Goal: Check status: Check status

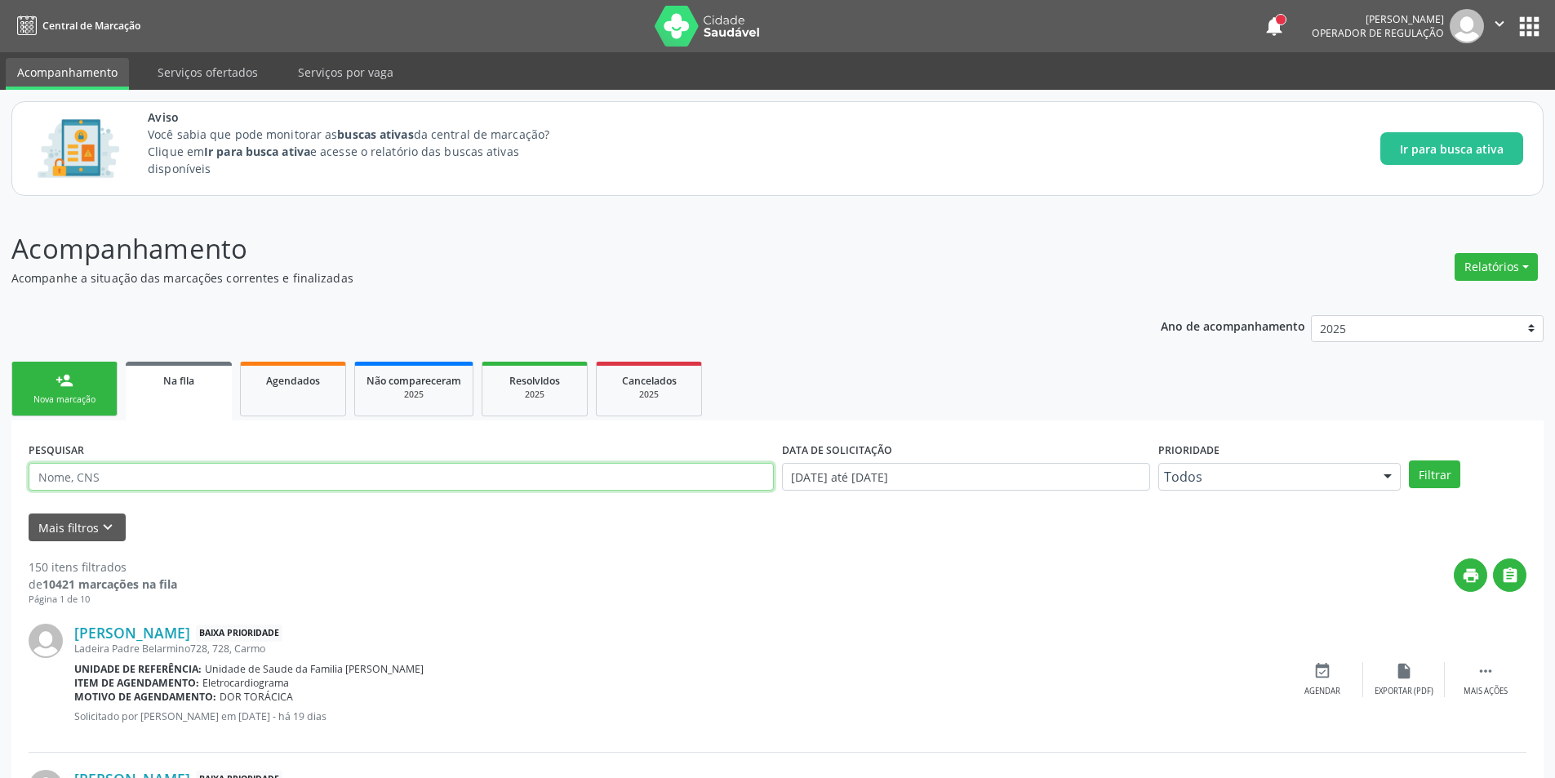
paste input "700405918836846"
click at [1437, 483] on button "Filtrar" at bounding box center [1434, 474] width 51 height 28
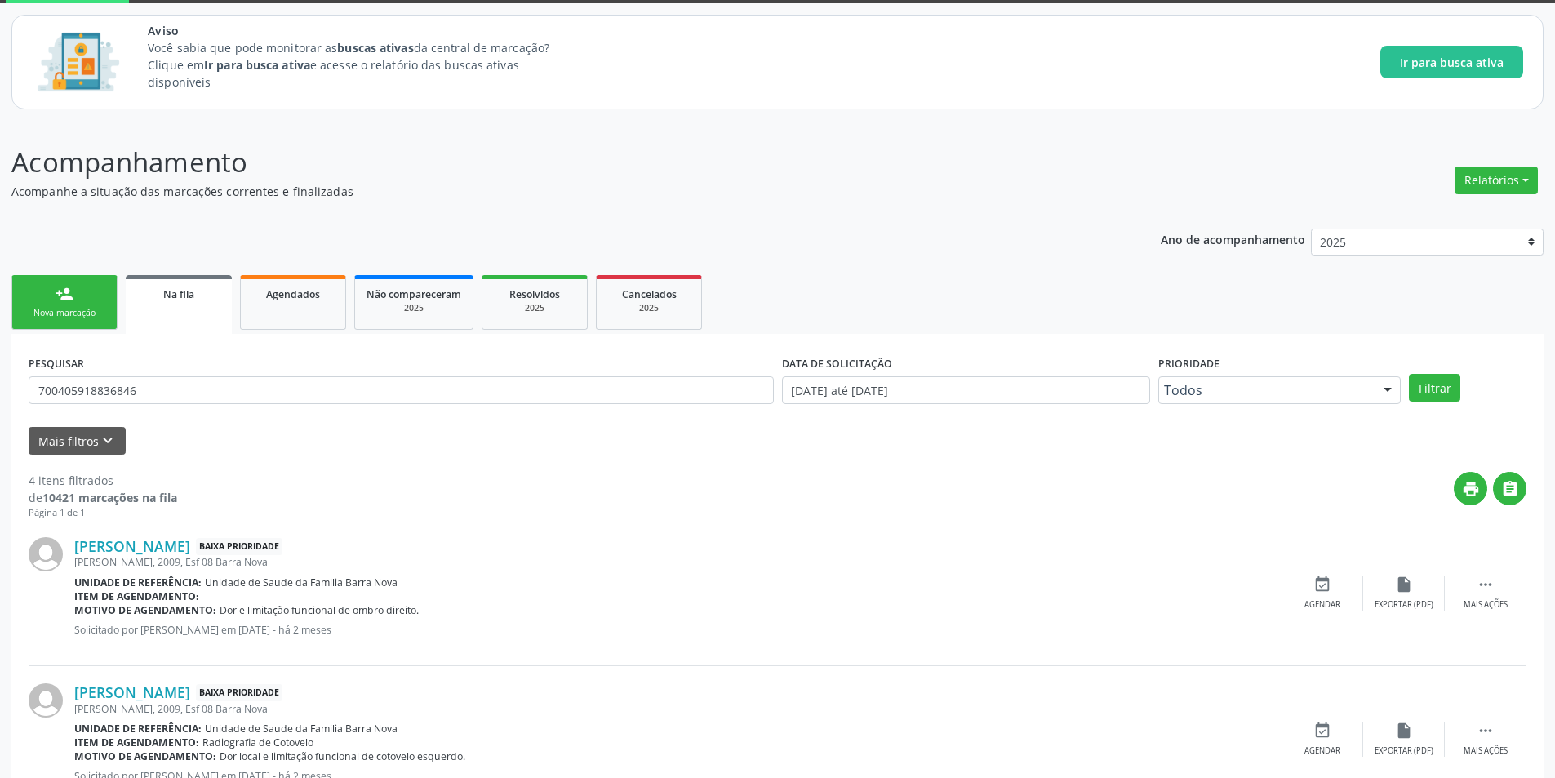
scroll to position [163, 0]
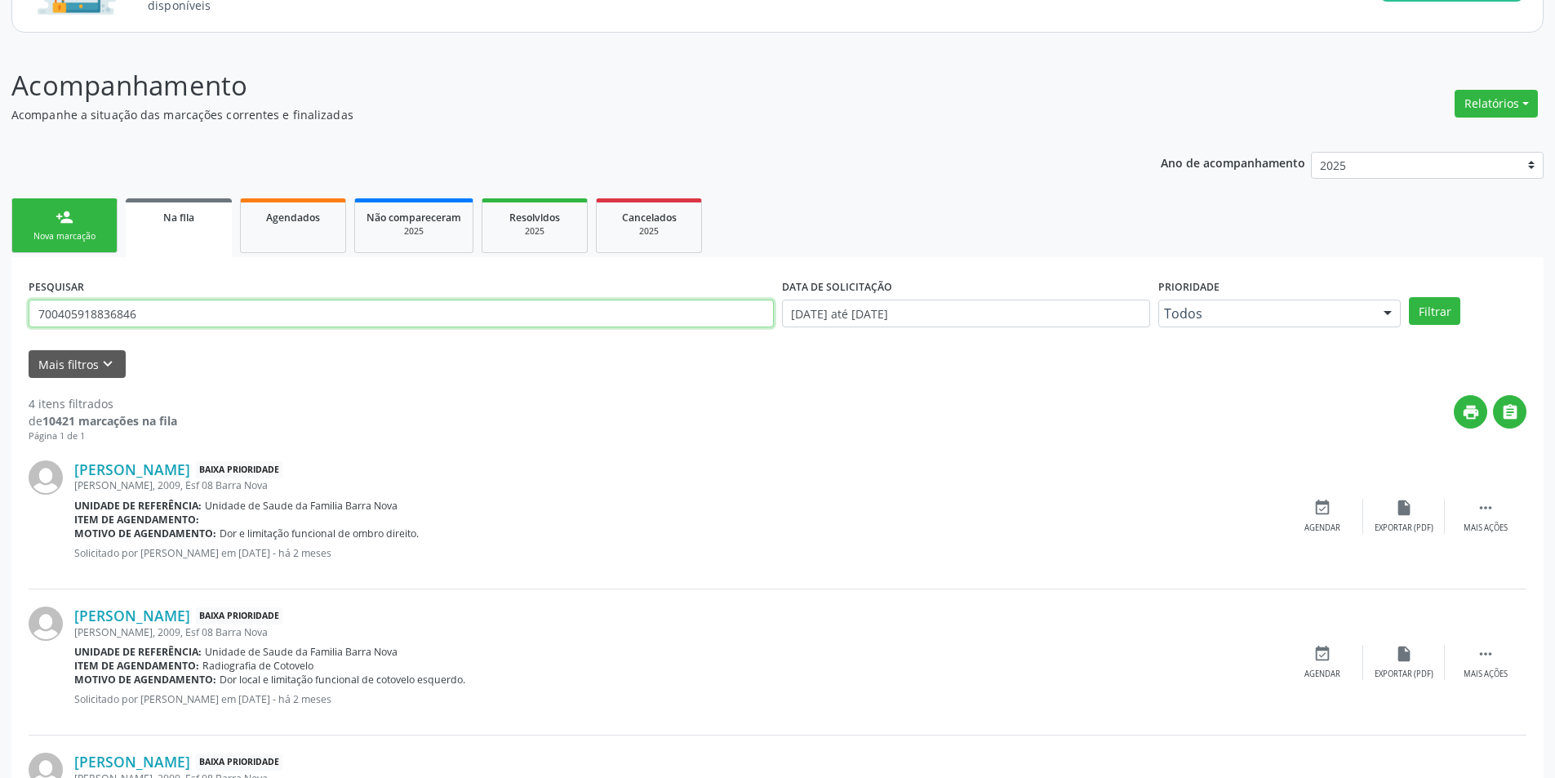
click at [194, 322] on input "700405918836846" at bounding box center [401, 314] width 745 height 28
type input "7"
paste input "700500559926154"
type input "700500559926154"
click at [1441, 310] on button "Filtrar" at bounding box center [1434, 311] width 51 height 28
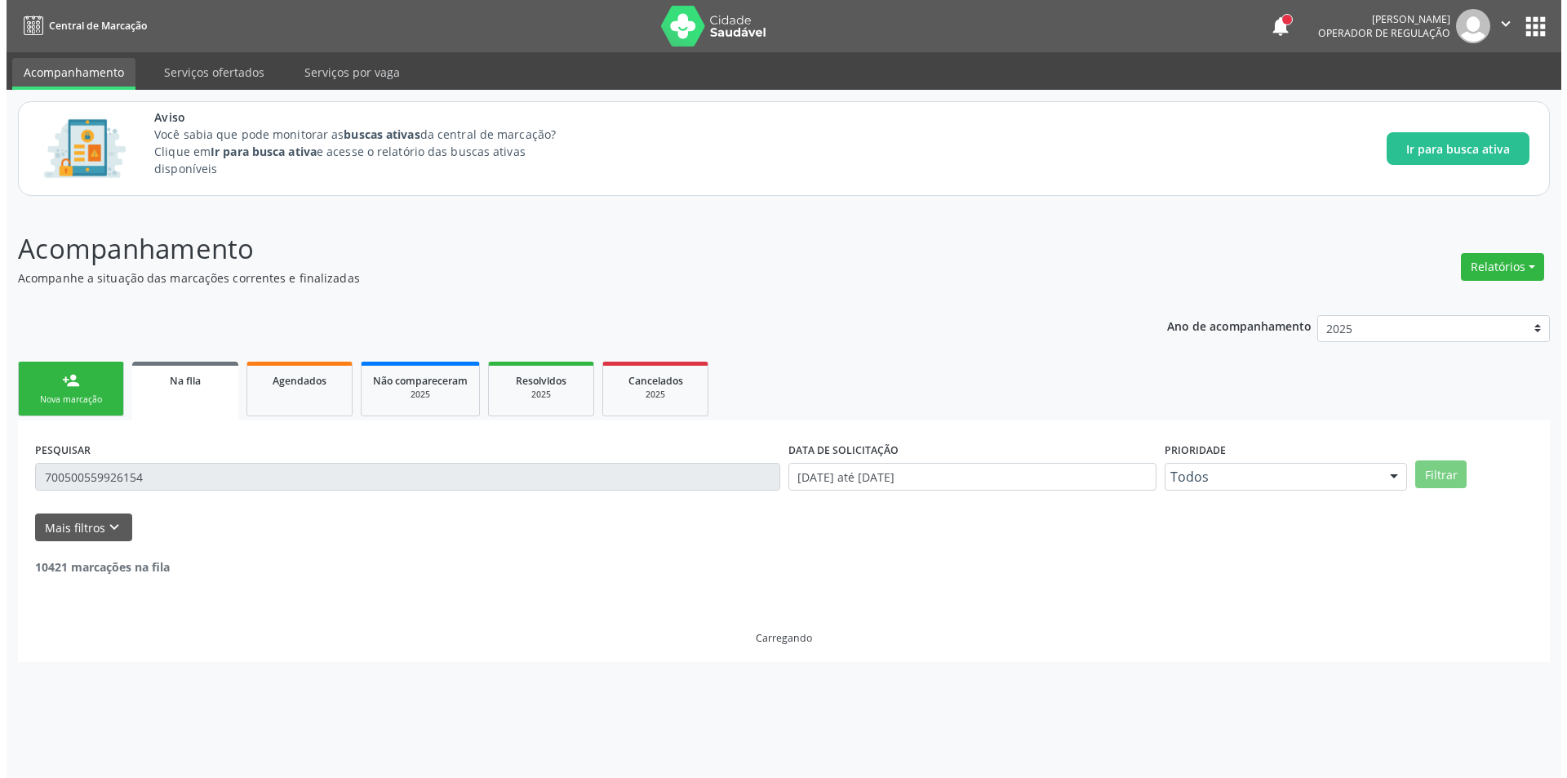
scroll to position [0, 0]
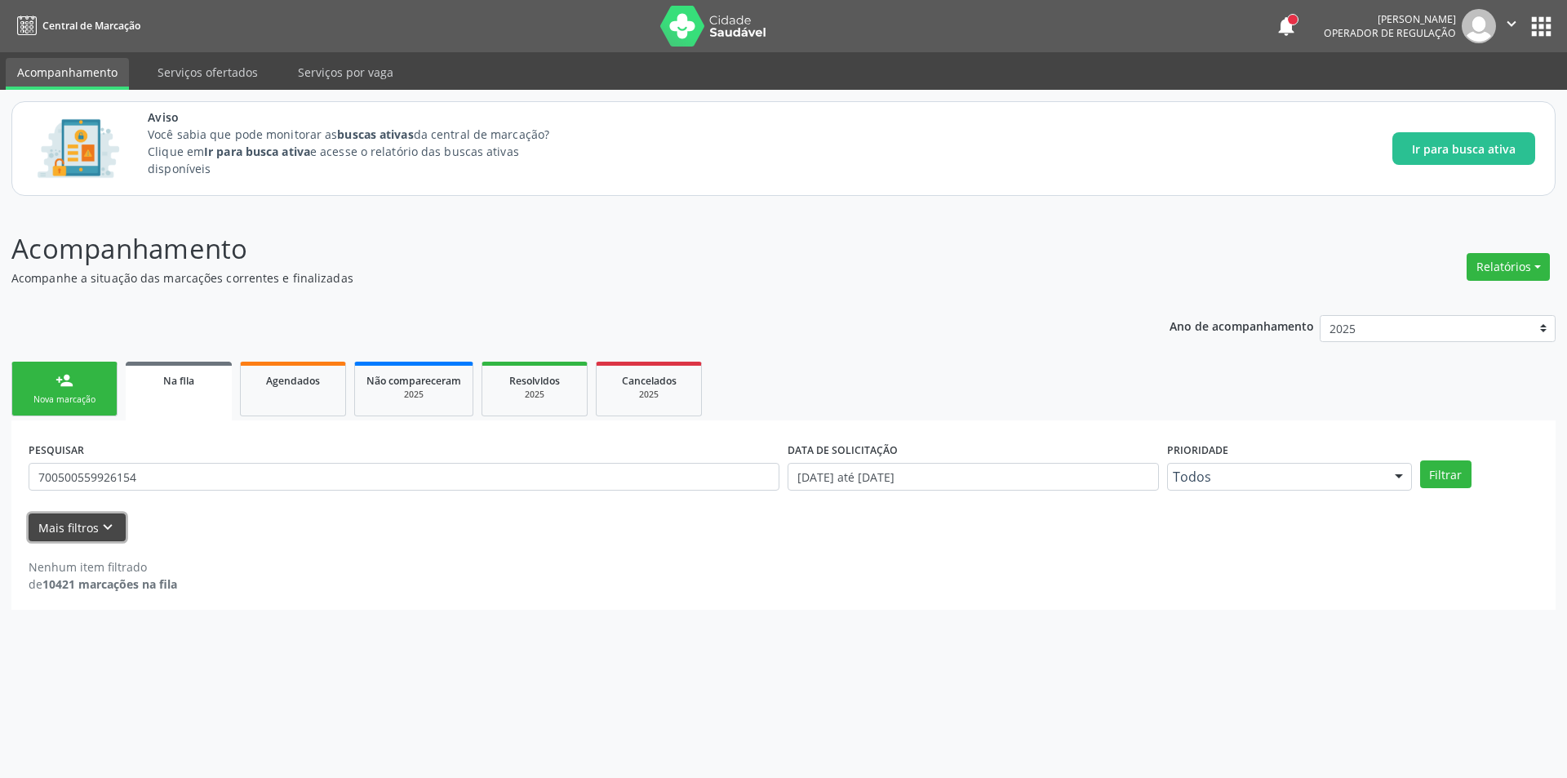
click at [80, 531] on button "Mais filtros keyboard_arrow_down" at bounding box center [77, 527] width 97 height 29
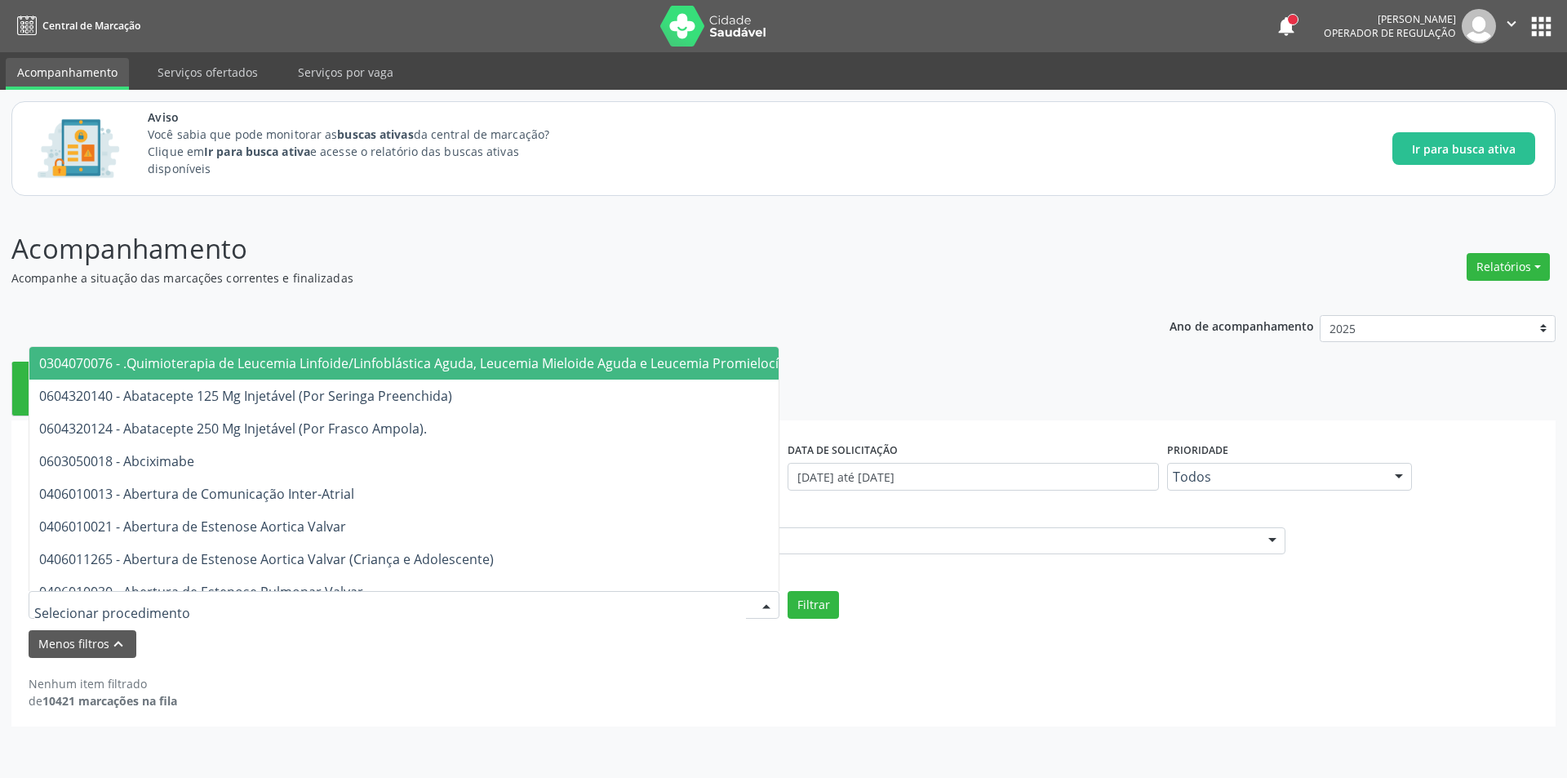
click at [121, 611] on input "text" at bounding box center [390, 613] width 712 height 33
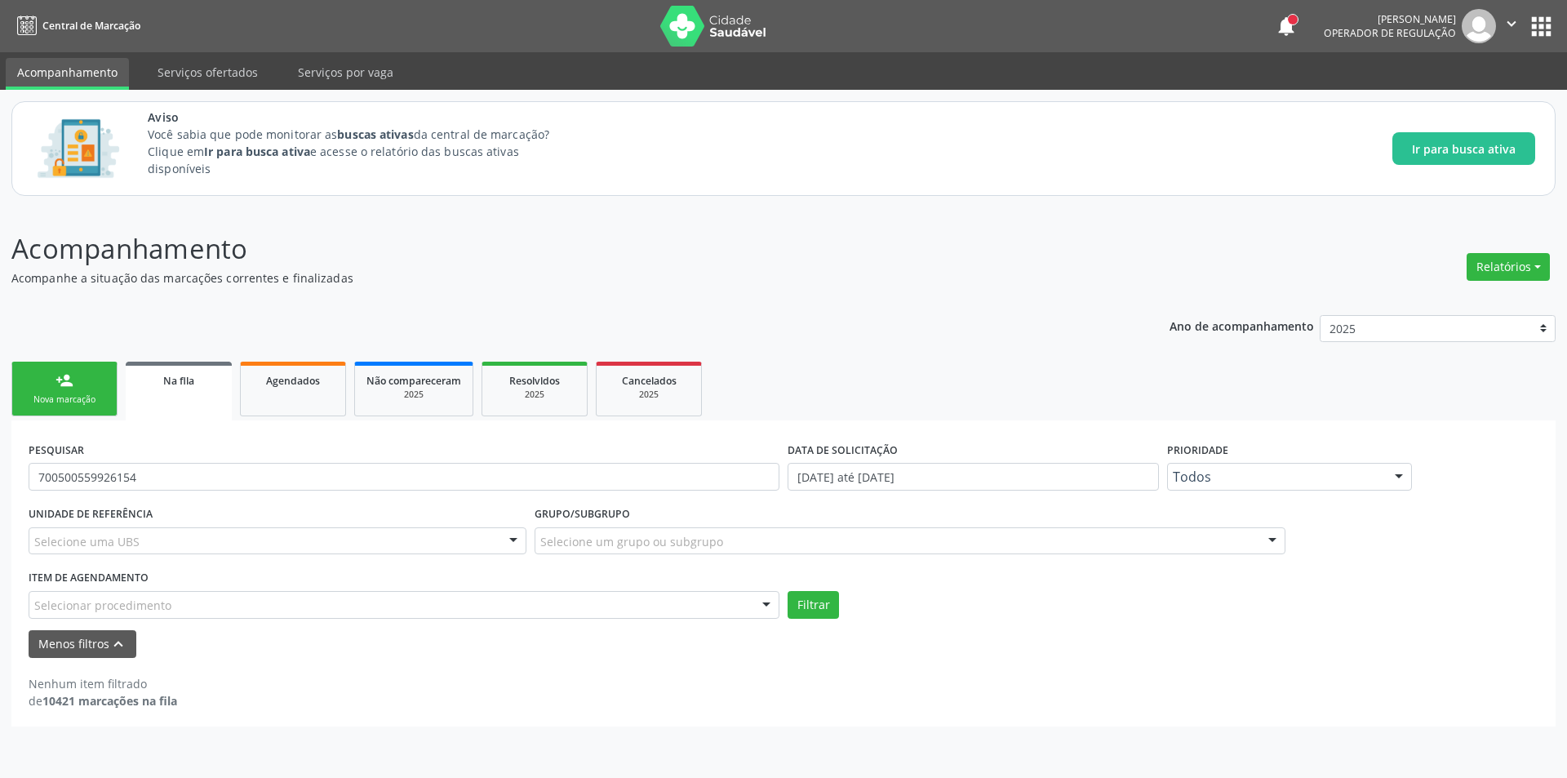
click at [778, 699] on div "Nenhum item filtrado de 10421 marcações na fila" at bounding box center [784, 692] width 1510 height 34
click at [806, 603] on button "Filtrar" at bounding box center [813, 605] width 51 height 28
